Goal: Check status: Check status

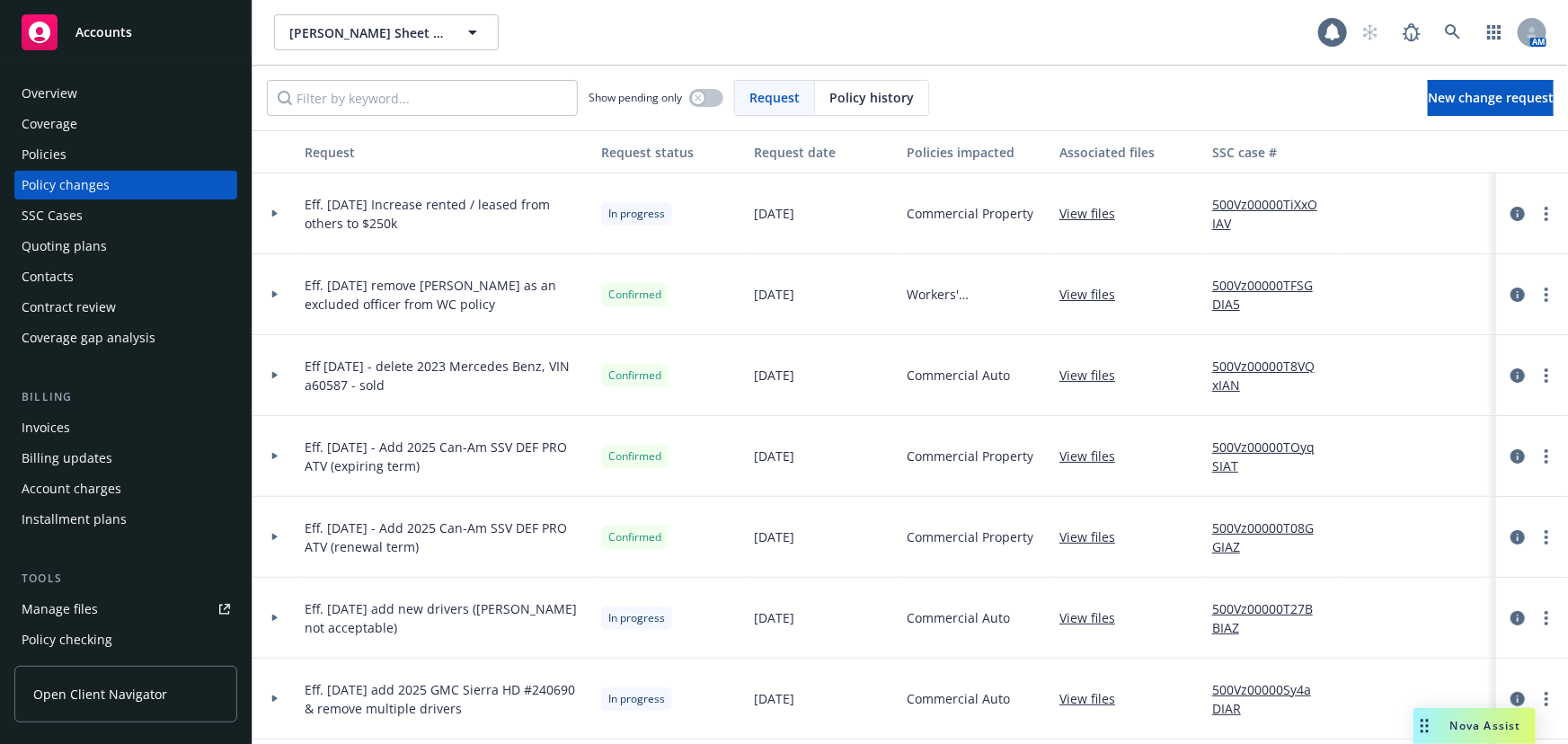
click at [129, 29] on span "Accounts" at bounding box center [103, 32] width 57 height 15
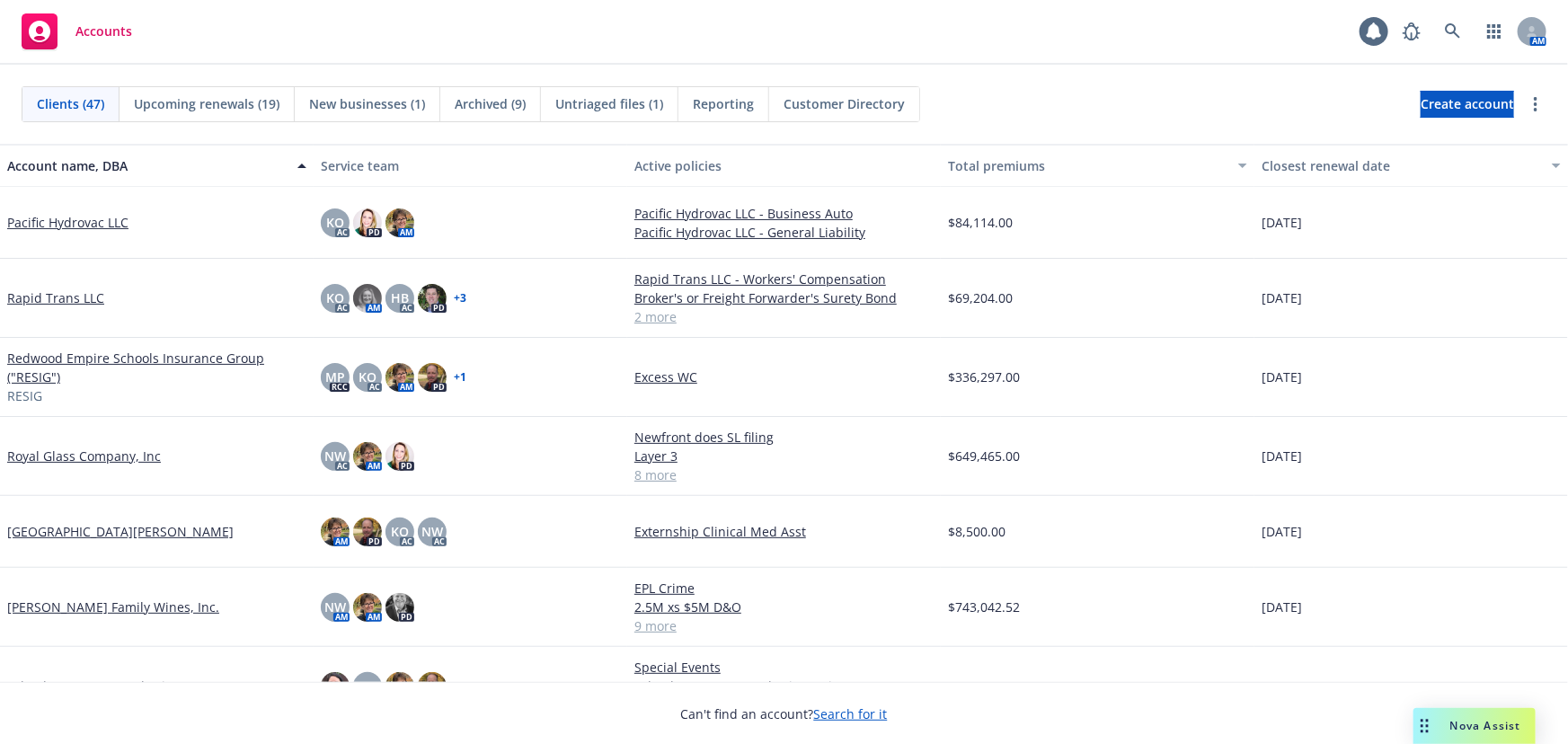
scroll to position [2043, 0]
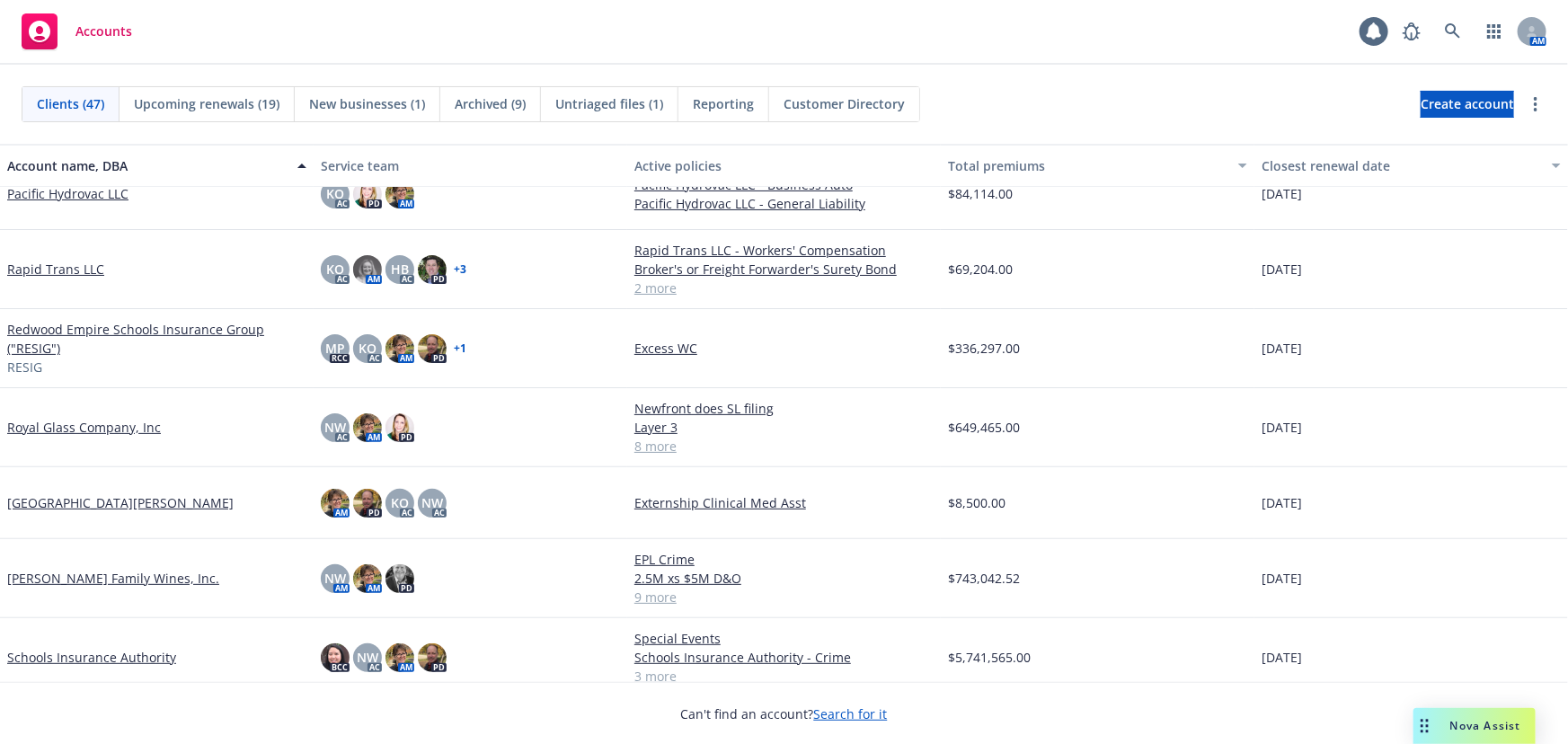
click at [95, 573] on link "[PERSON_NAME] Family Wines, Inc." at bounding box center [113, 578] width 212 height 19
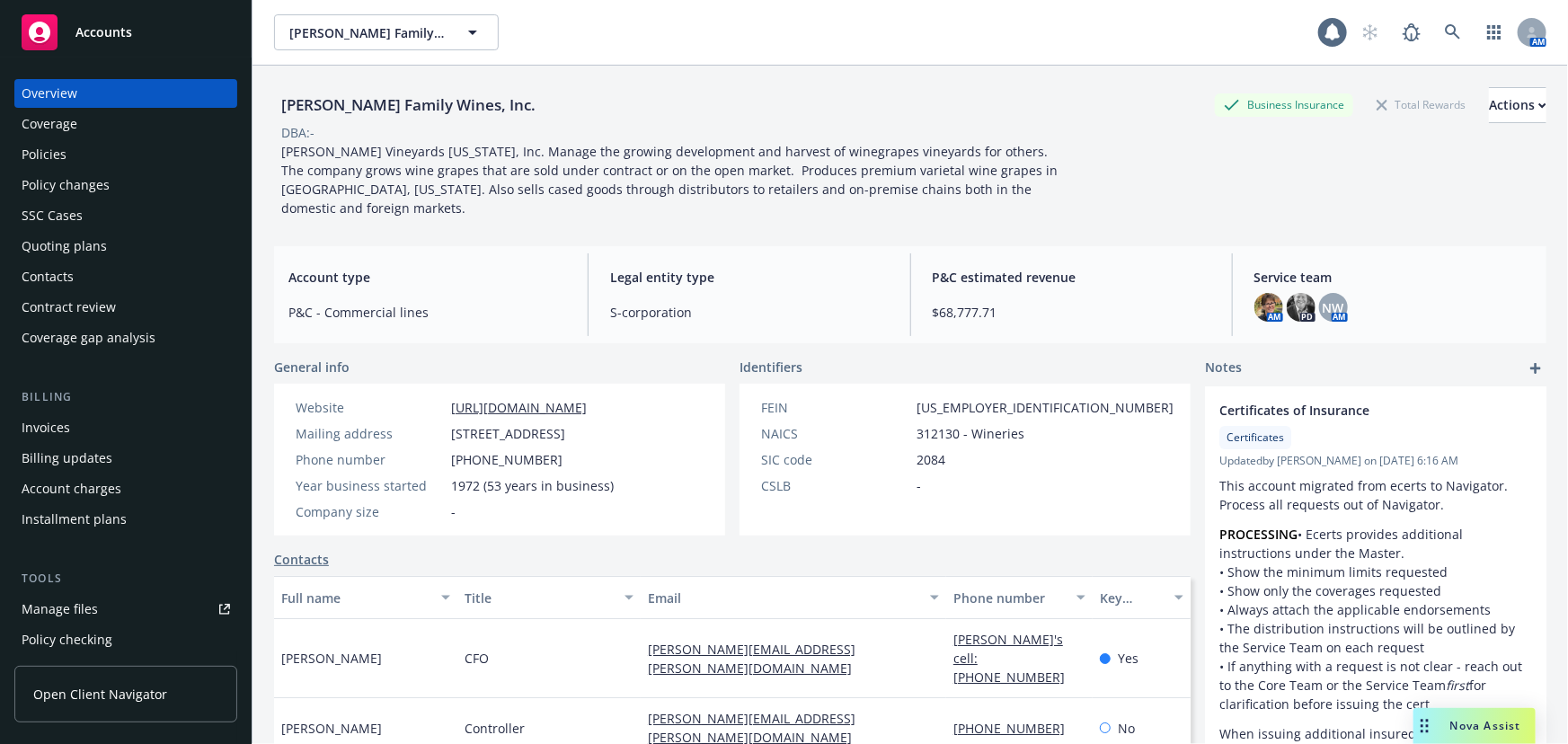
click at [29, 155] on div "Policies" at bounding box center [44, 154] width 45 height 29
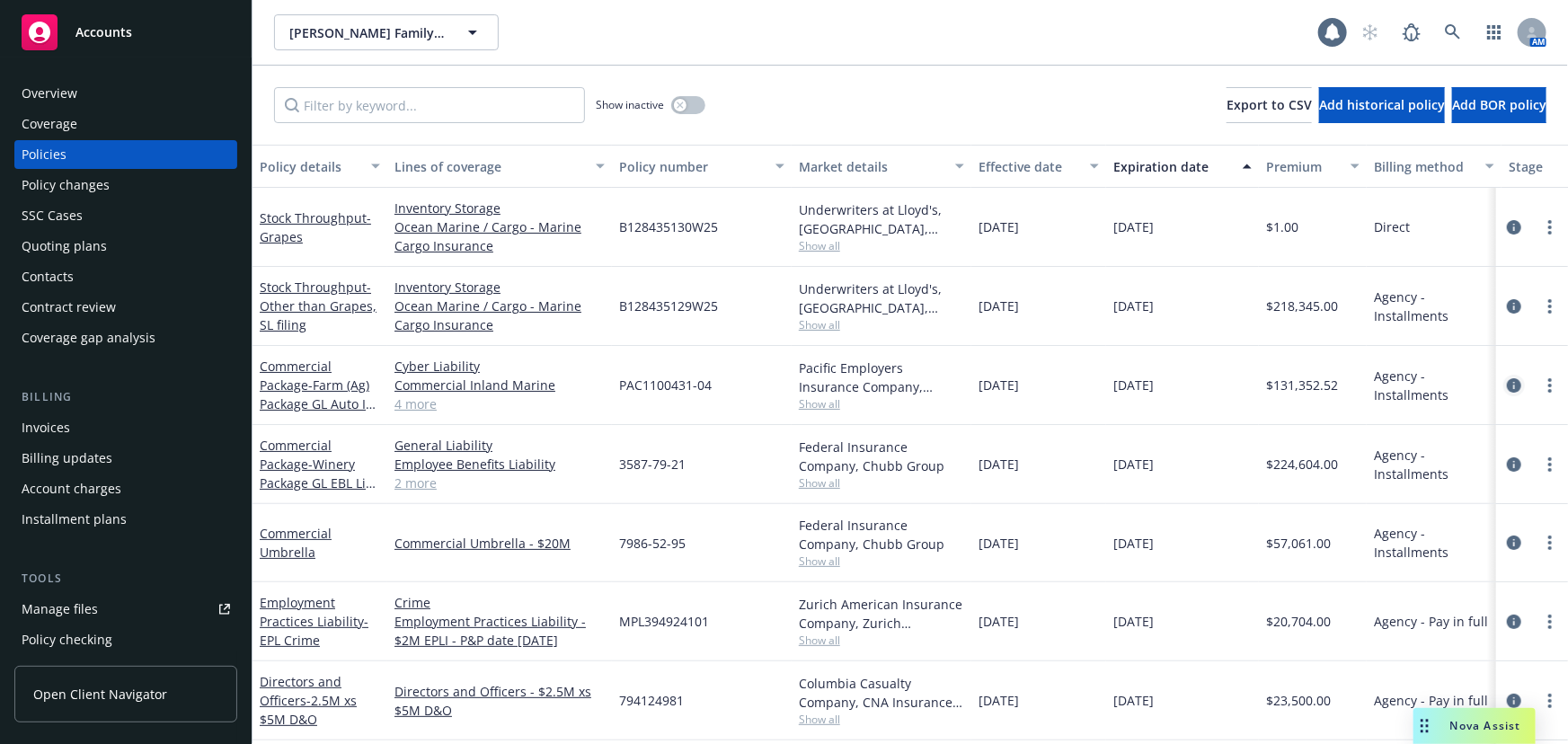
click at [1503, 375] on link "circleInformation" at bounding box center [1513, 385] width 21 height 21
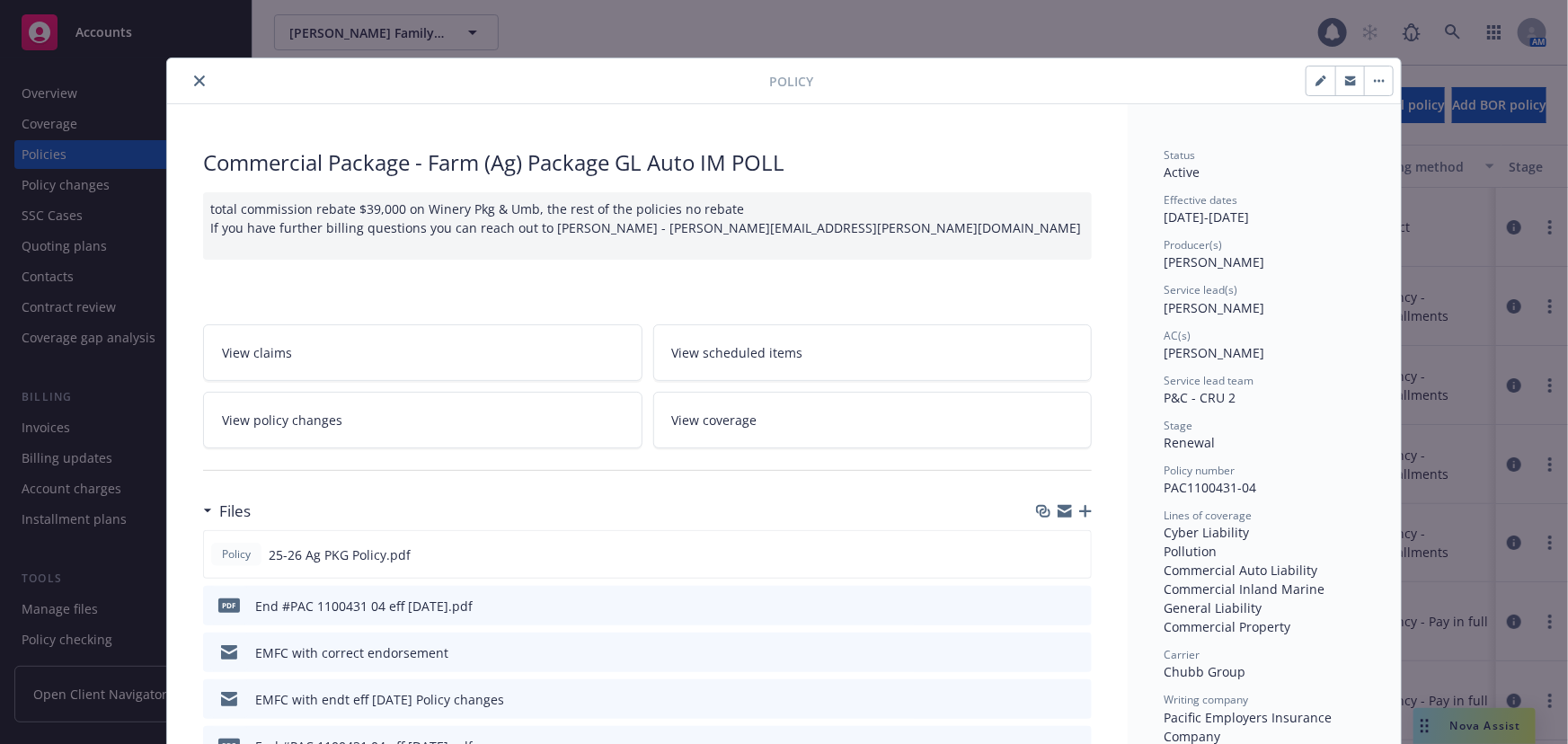
scroll to position [327, 0]
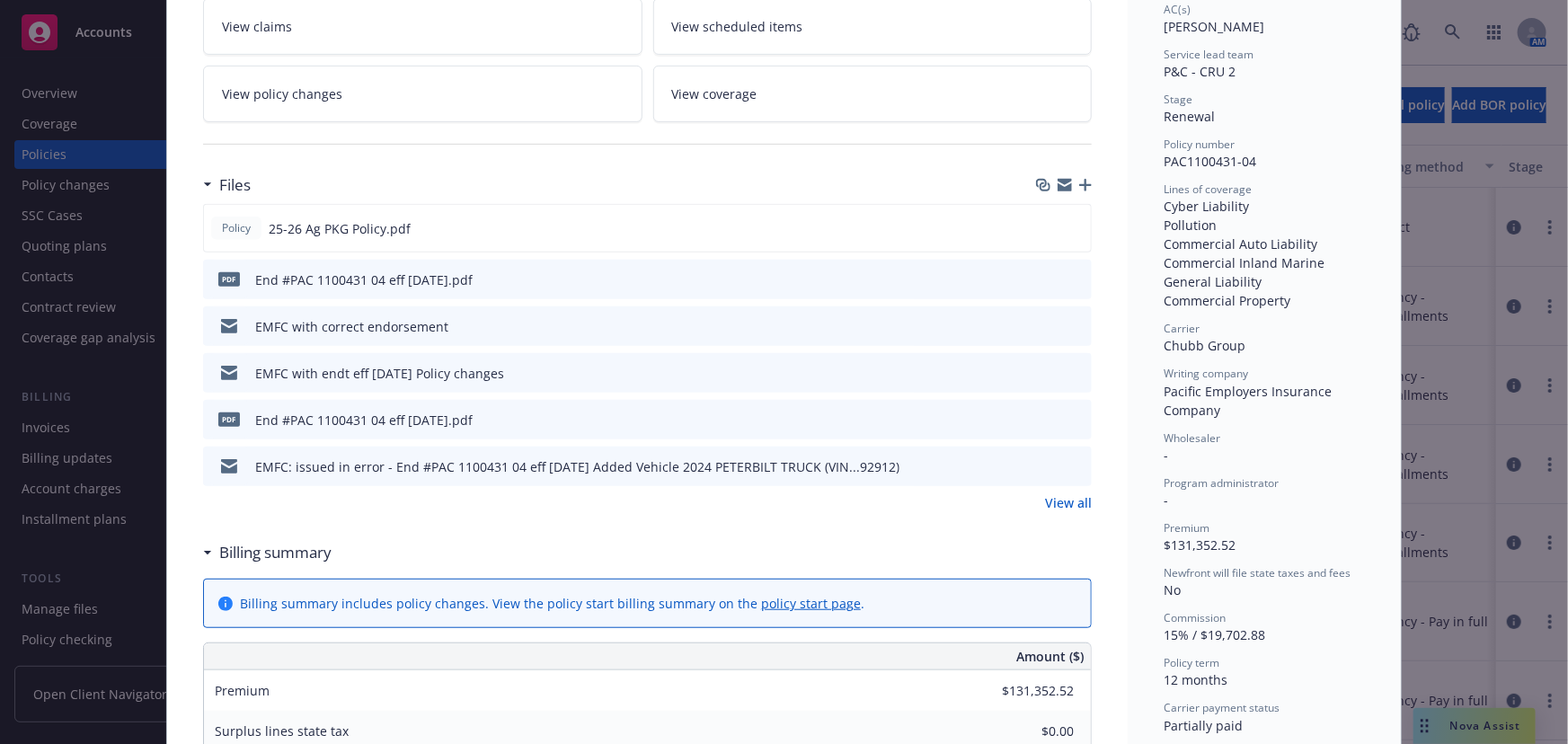
click at [1069, 495] on link "View all" at bounding box center [1068, 503] width 46 height 19
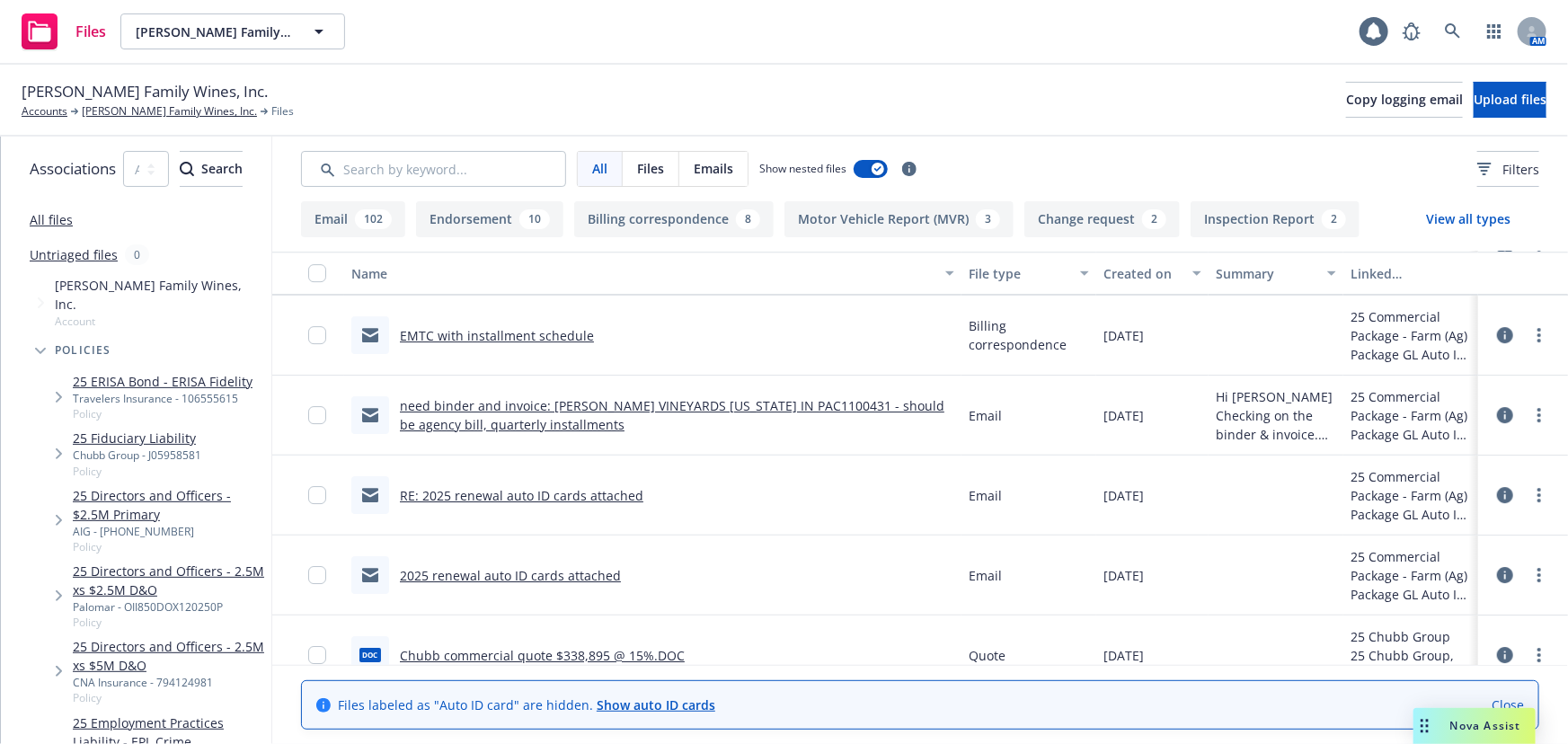
scroll to position [9919, 0]
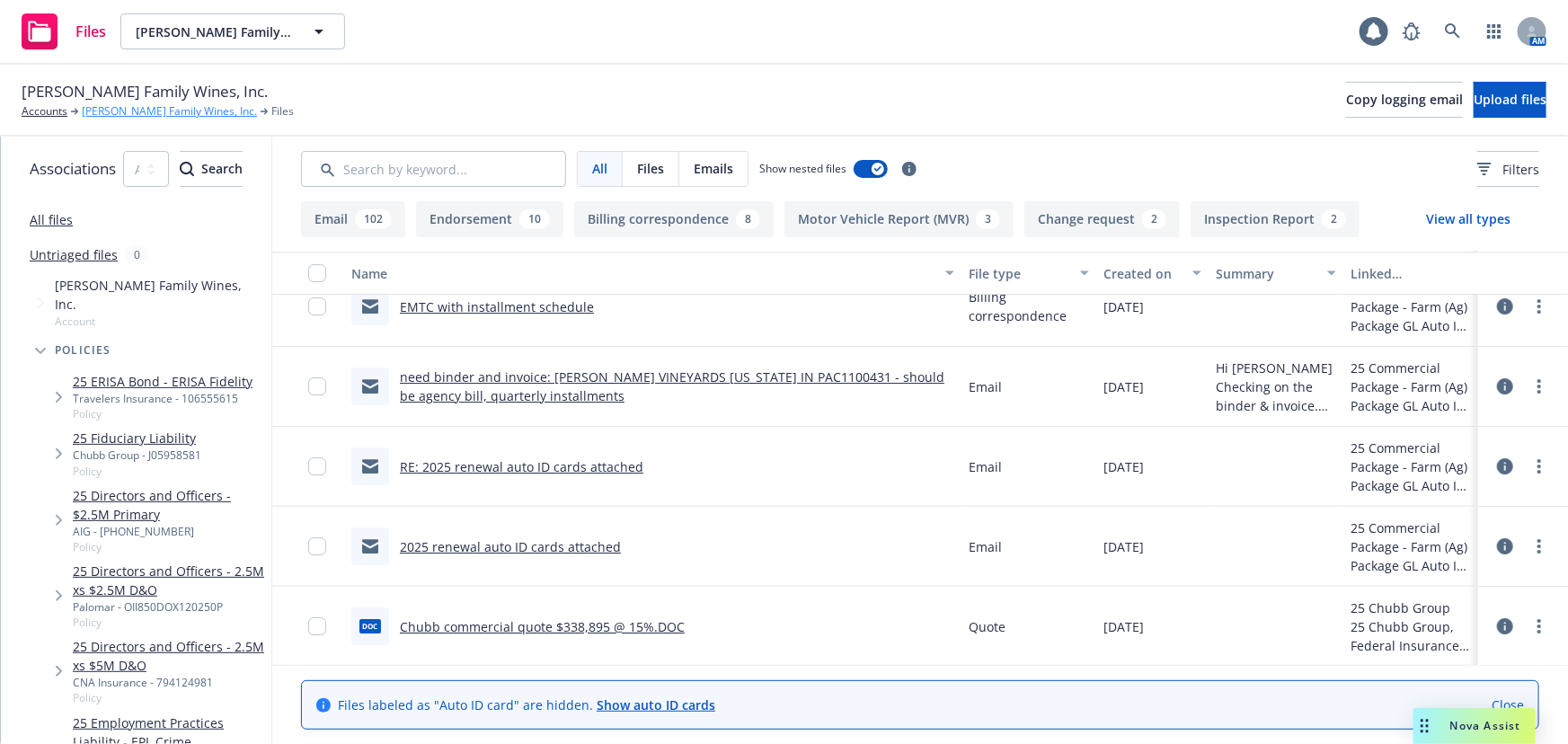
click at [160, 109] on link "Scheid Family Wines, Inc." at bounding box center [169, 110] width 175 height 16
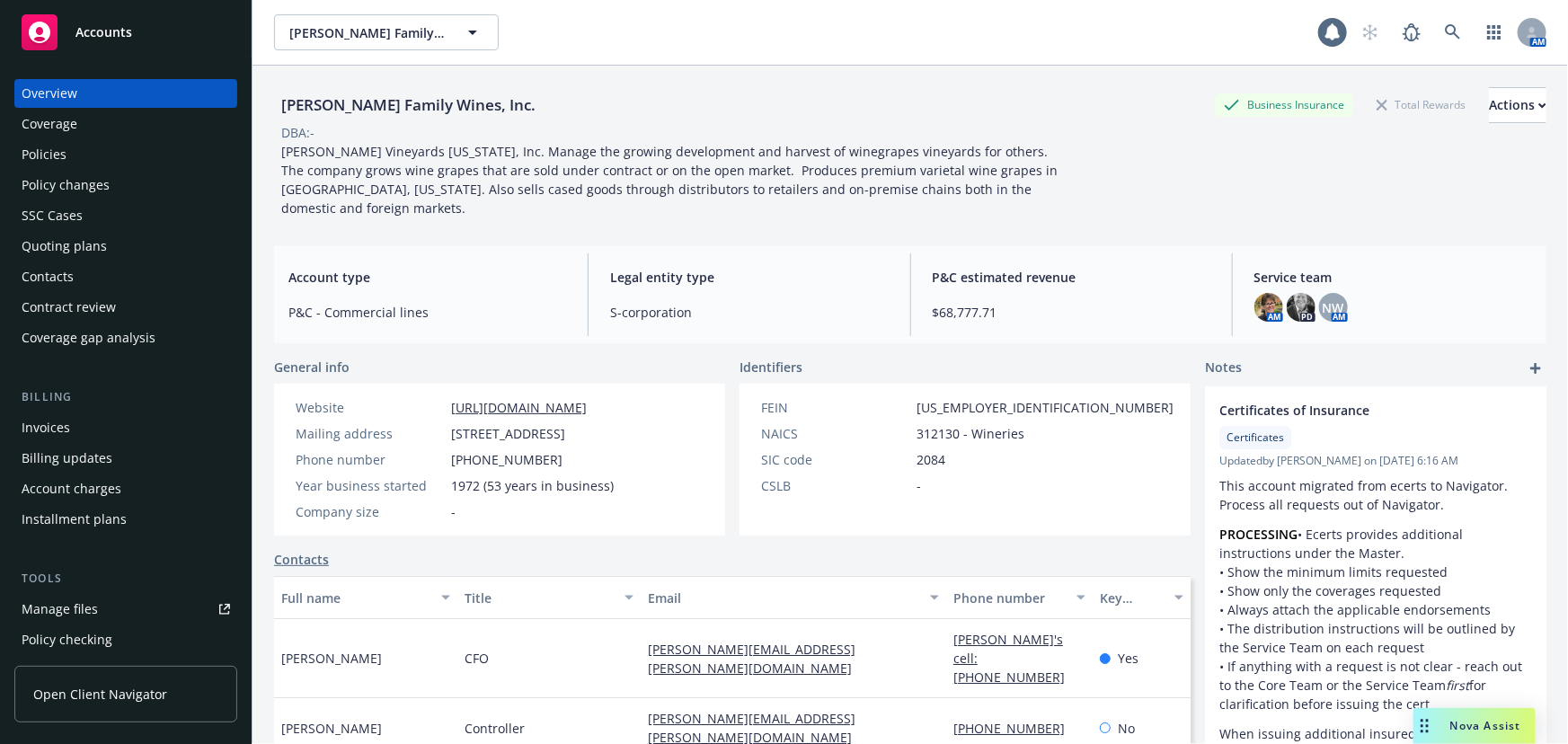
click at [84, 248] on div "Quoting plans" at bounding box center [64, 246] width 85 height 29
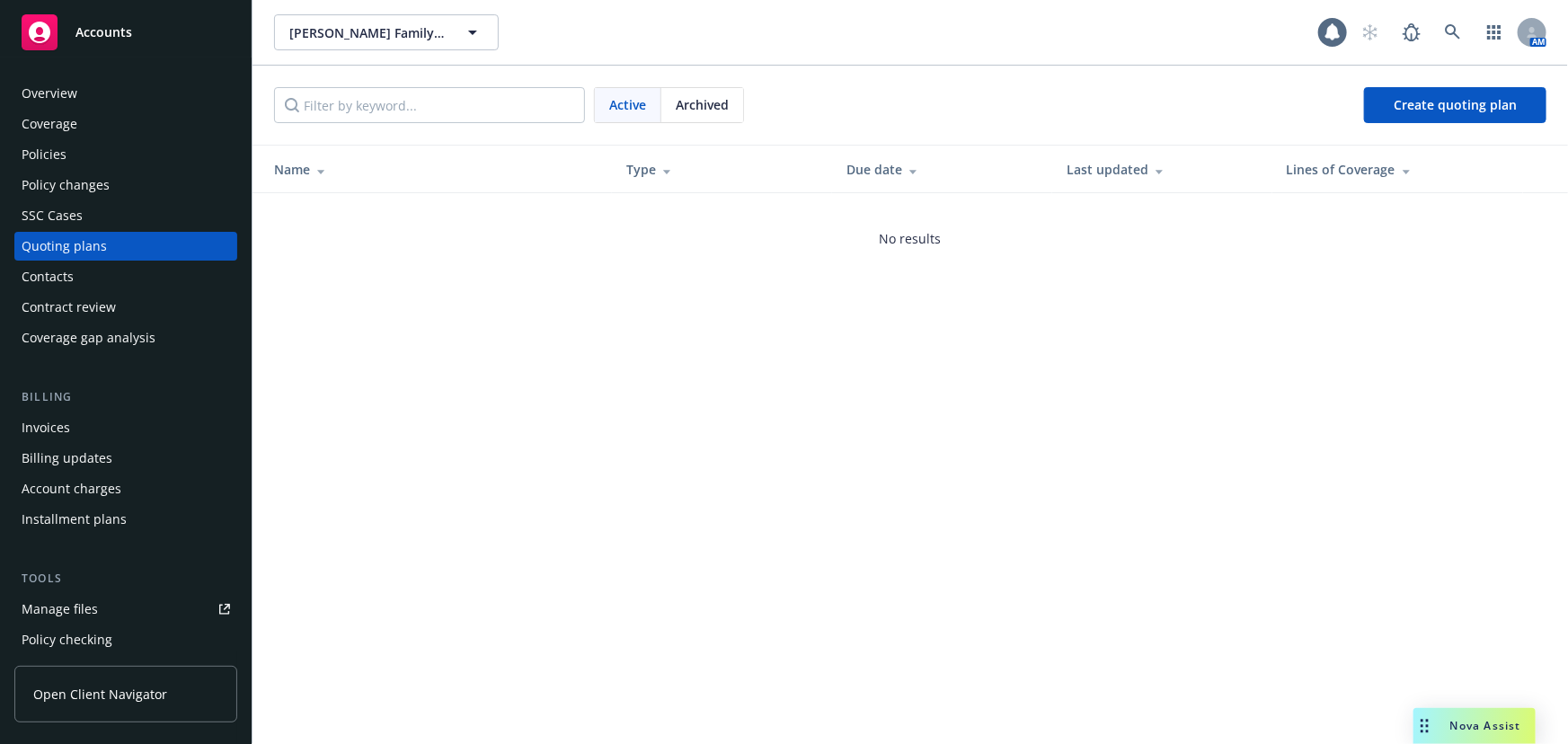
click at [709, 107] on span "Archived" at bounding box center [702, 105] width 53 height 19
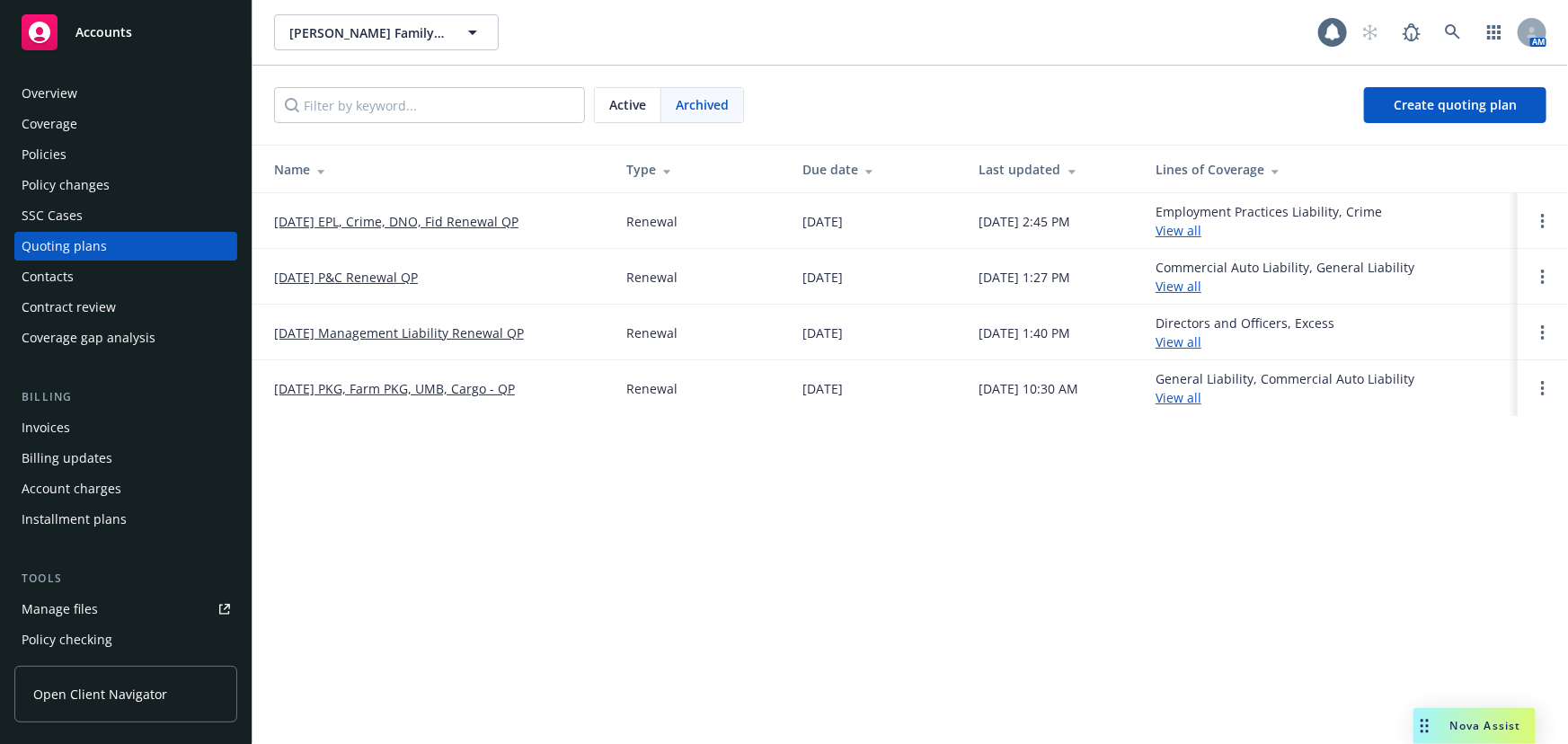
click at [332, 277] on link "05/01/25 P&C Renewal QP" at bounding box center [346, 277] width 144 height 19
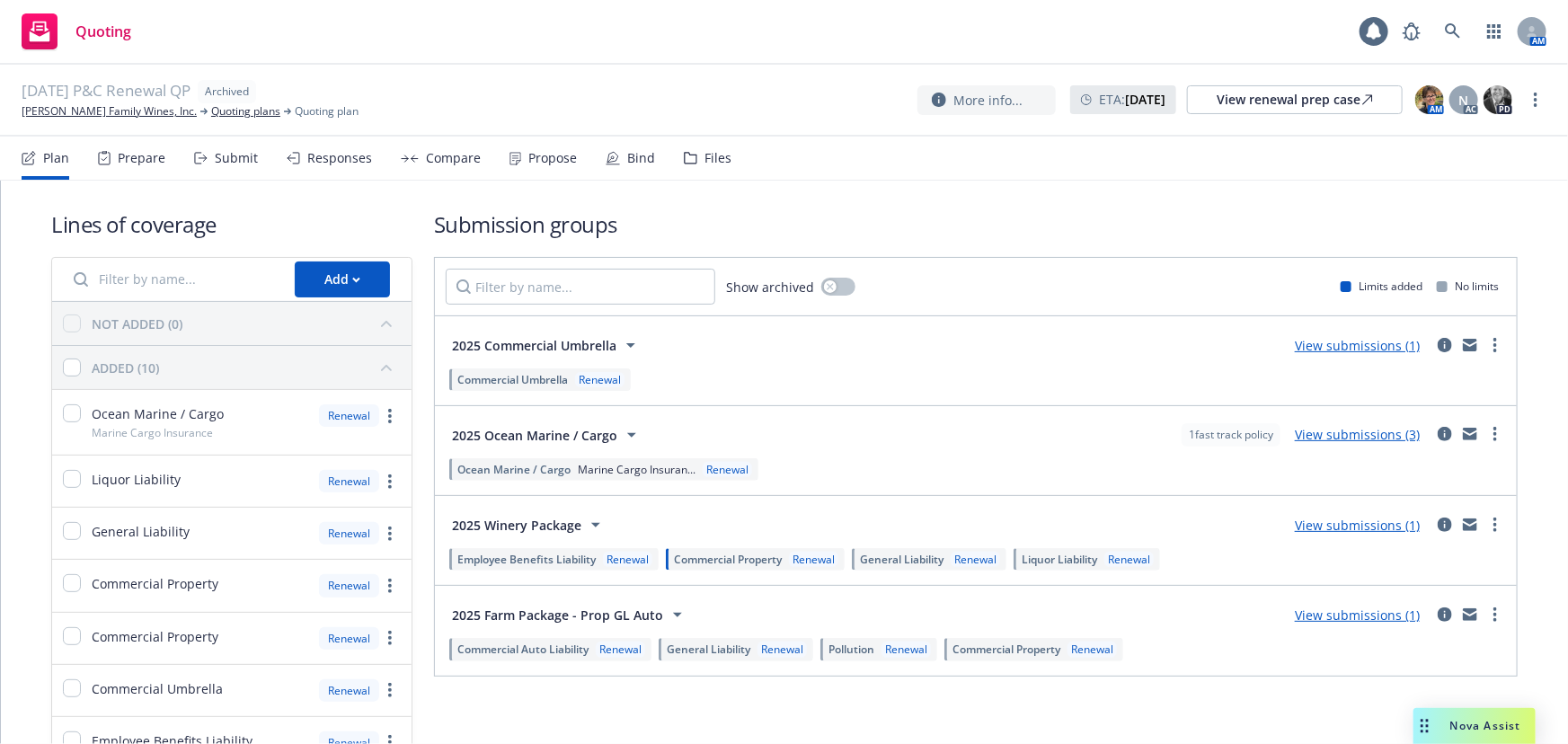
click at [606, 151] on icon at bounding box center [613, 159] width 15 height 15
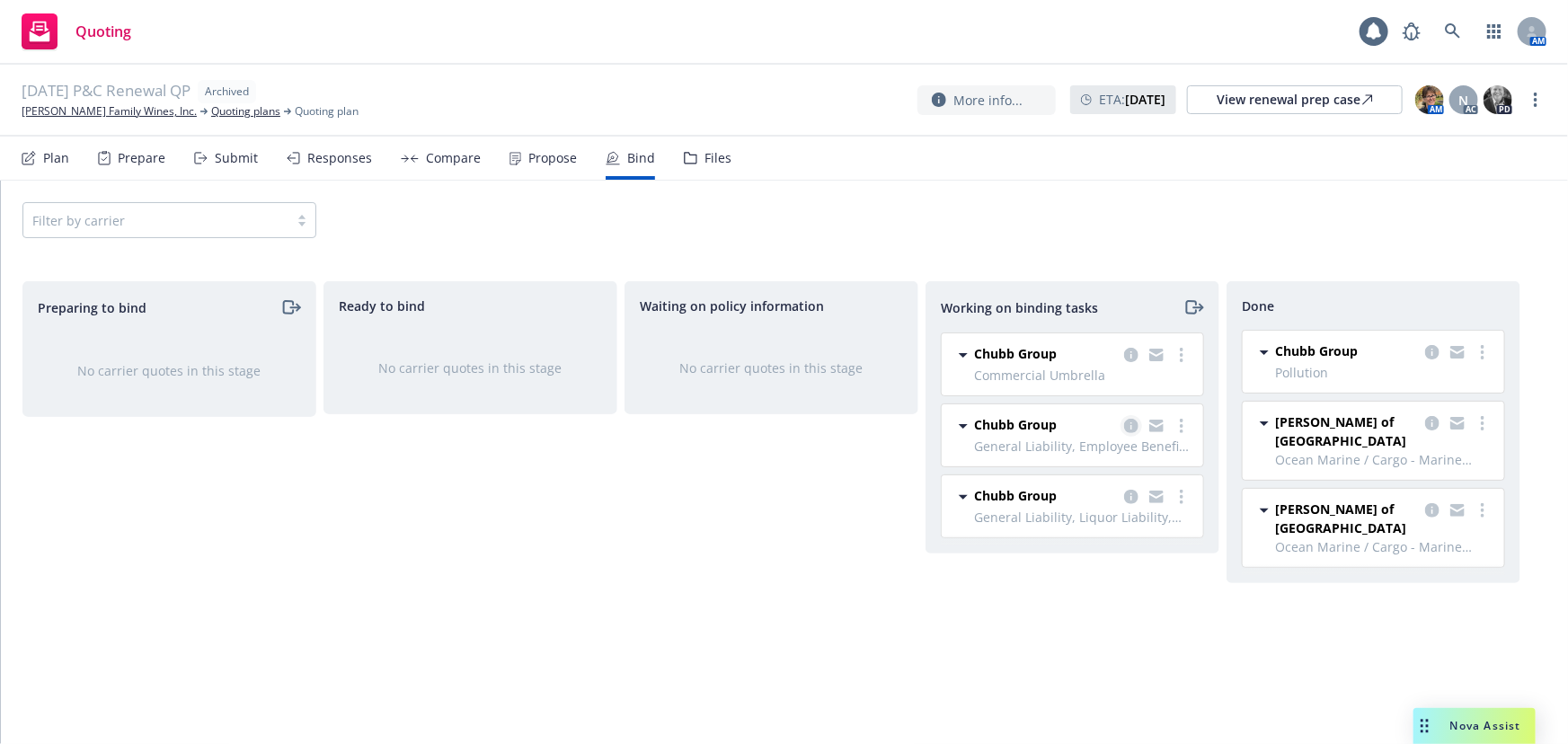
click at [1128, 423] on icon "copy logging email" at bounding box center [1131, 427] width 15 height 15
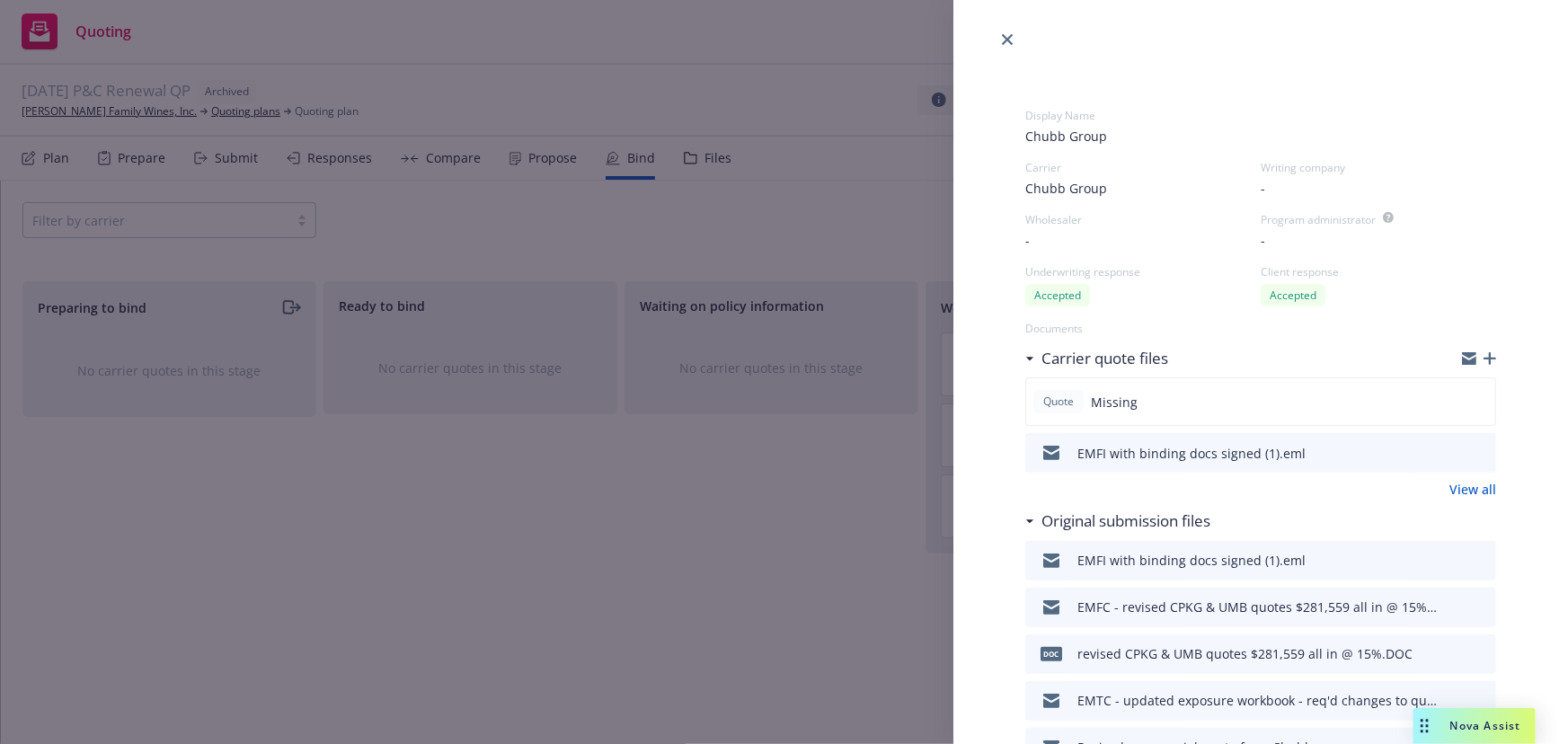
click at [1443, 451] on icon "download file" at bounding box center [1450, 452] width 15 height 15
click at [994, 26] on div at bounding box center [1260, 25] width 615 height 50
click at [1008, 38] on icon "close" at bounding box center [1008, 40] width 11 height 11
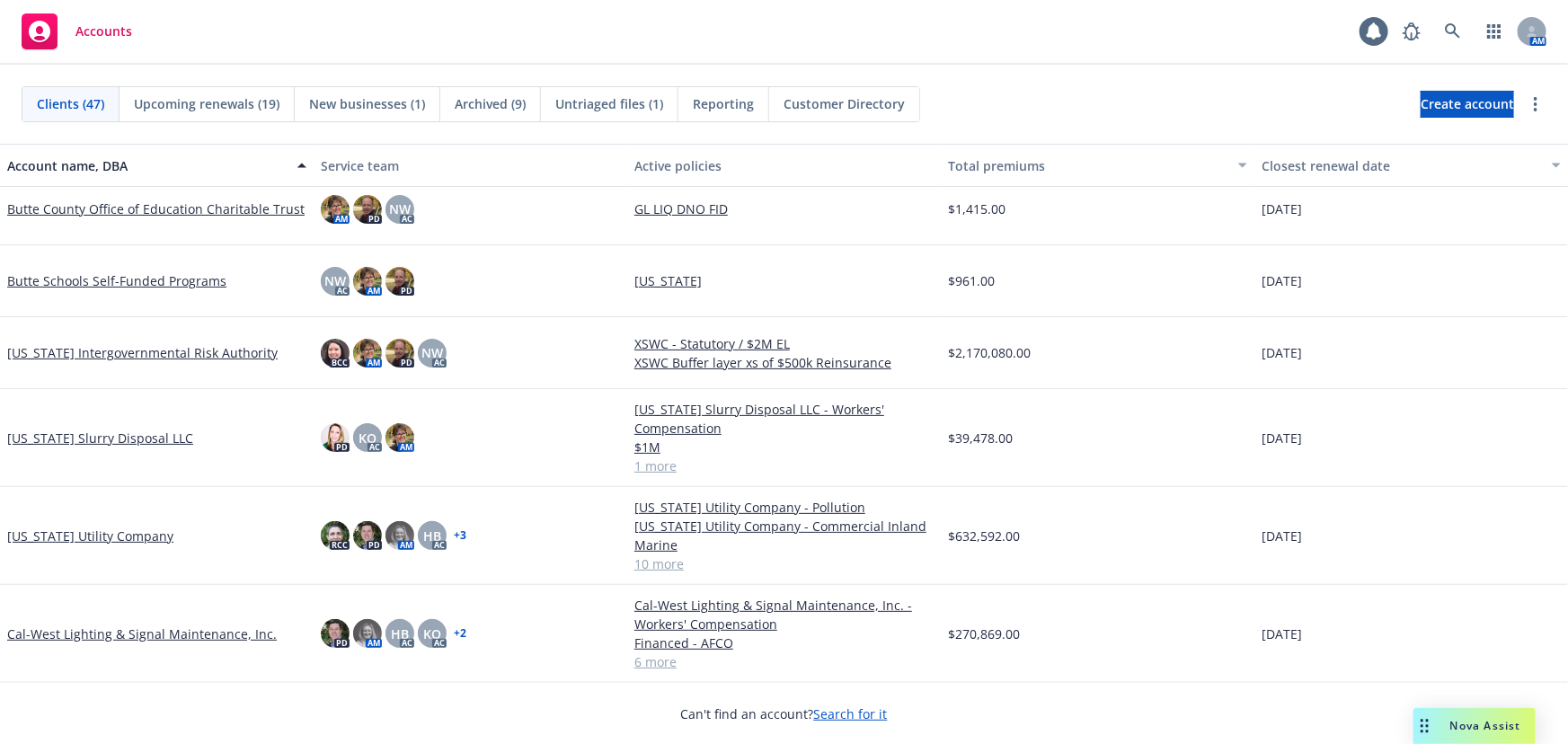
scroll to position [327, 0]
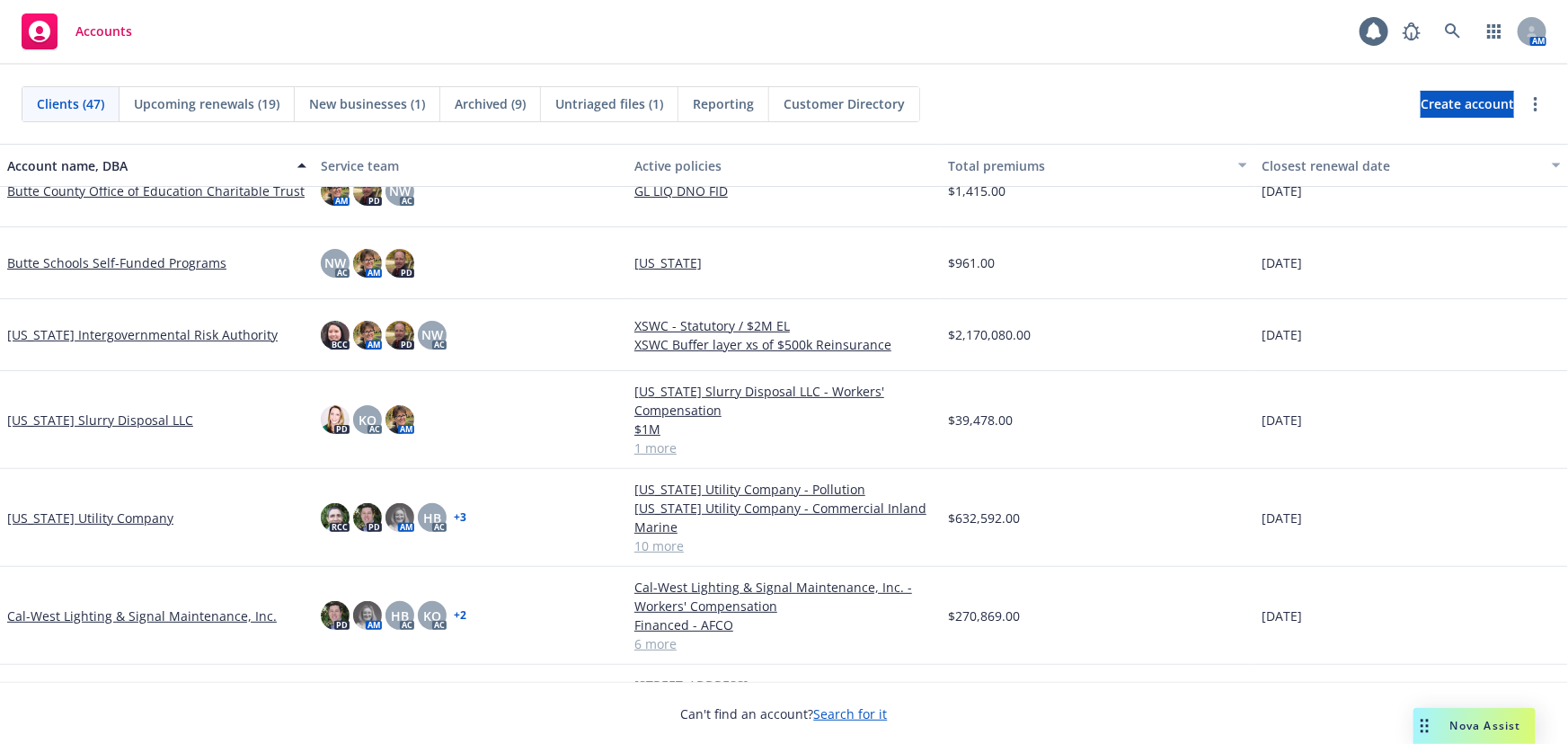
click at [117, 412] on link "[US_STATE] Slurry Disposal LLC" at bounding box center [100, 420] width 186 height 19
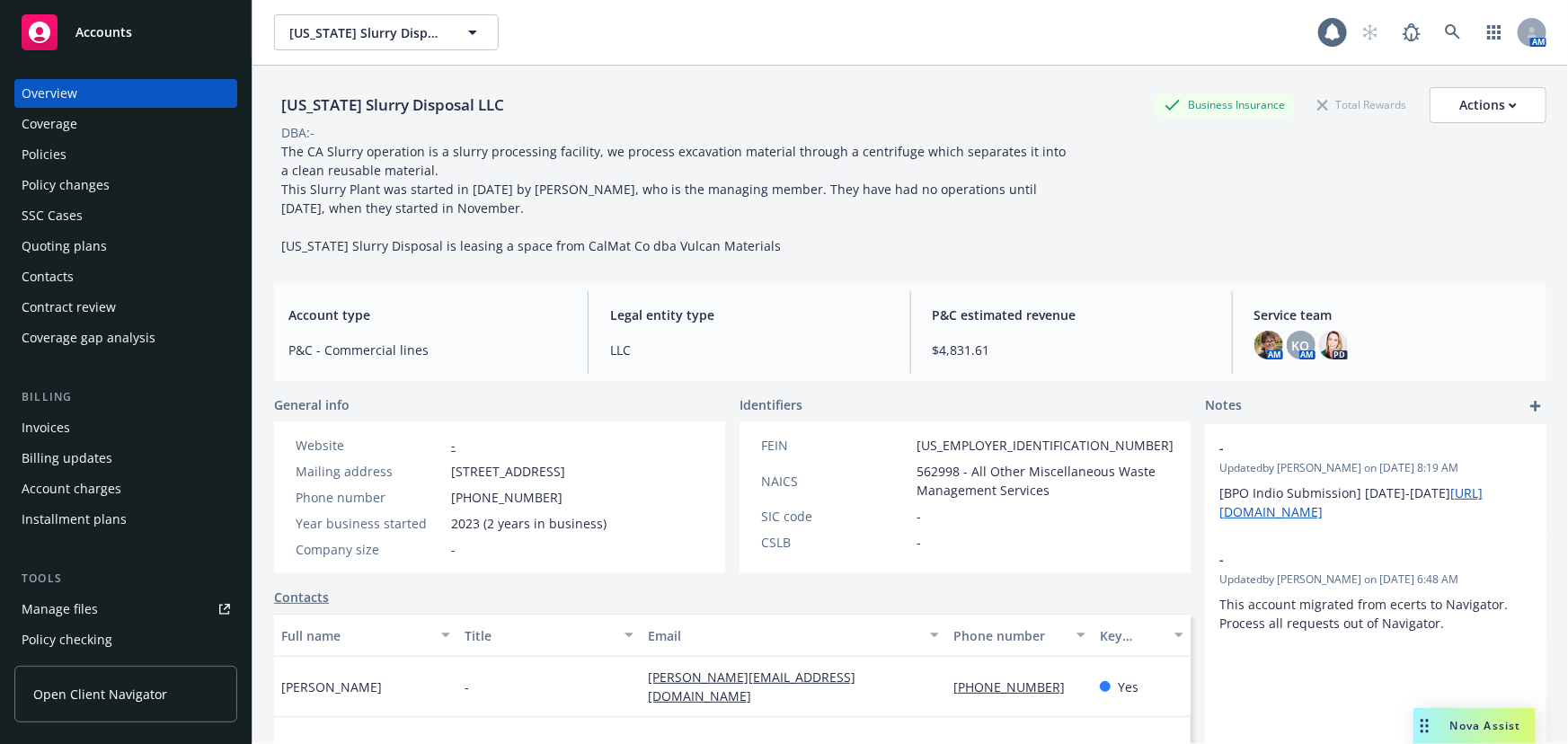
click at [71, 150] on div "Policies" at bounding box center [125, 154] width 209 height 29
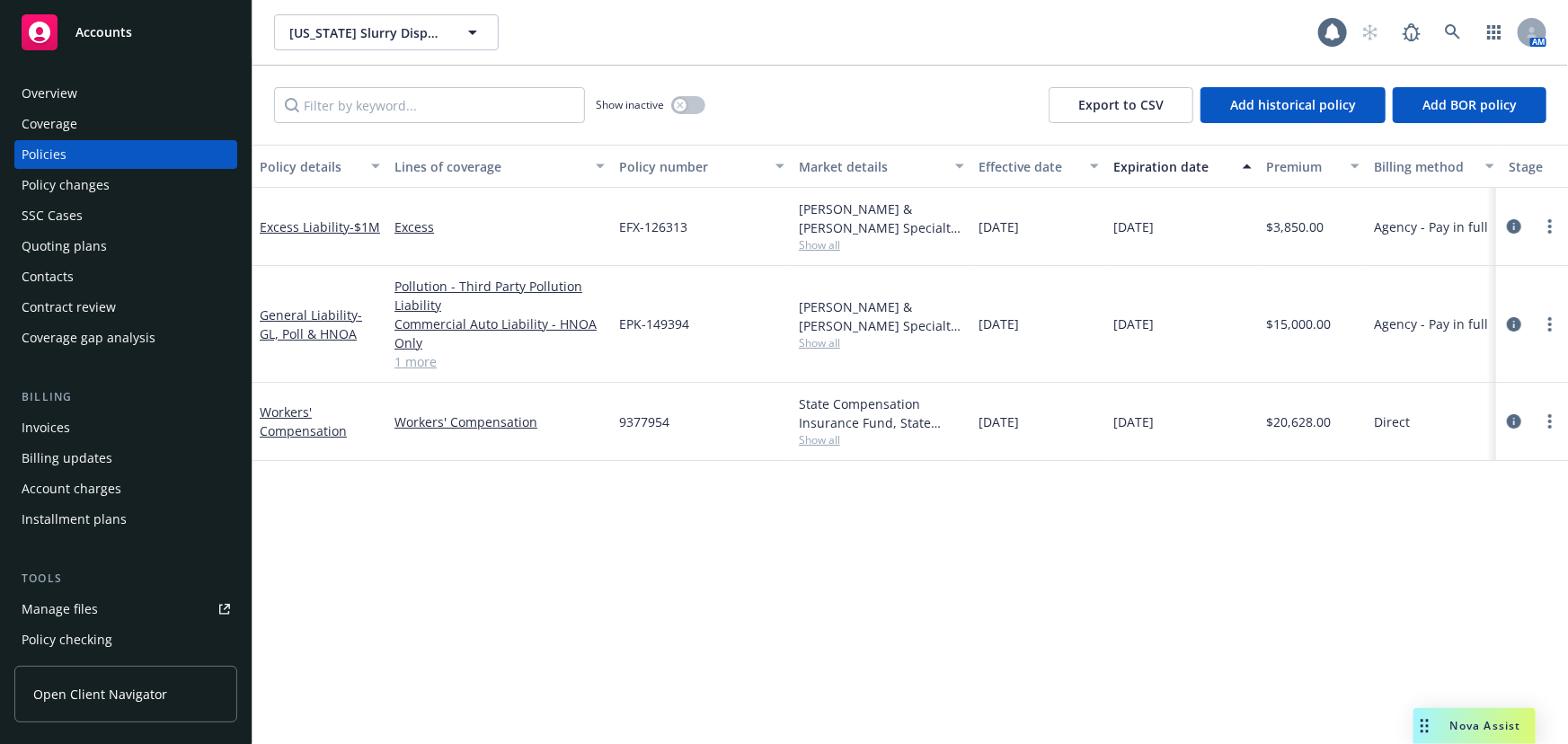
click at [83, 239] on div "Quoting plans" at bounding box center [64, 246] width 85 height 29
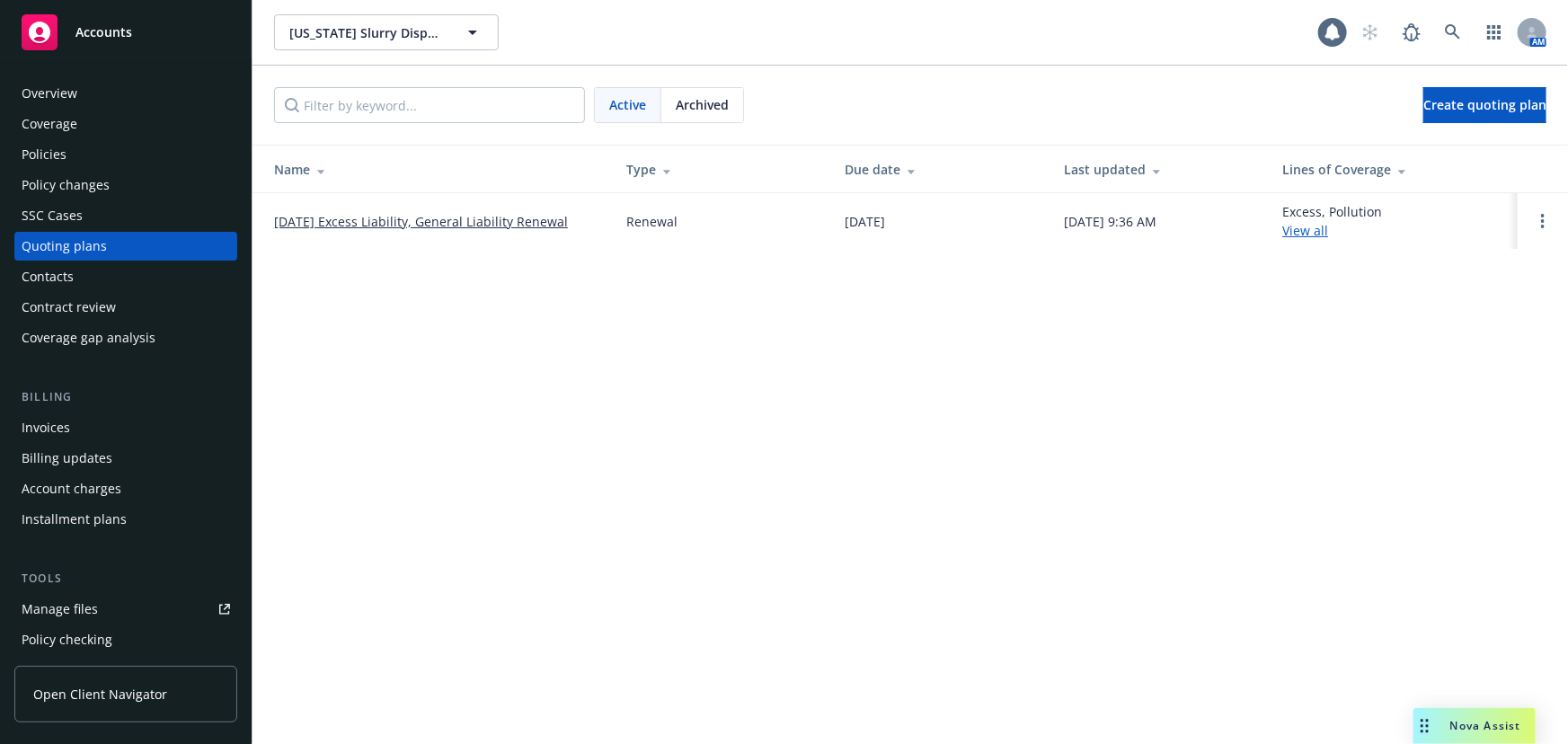
click at [347, 224] on link "[DATE] Excess Liability, General Liability Renewal" at bounding box center [421, 222] width 294 height 19
